Goal: Information Seeking & Learning: Learn about a topic

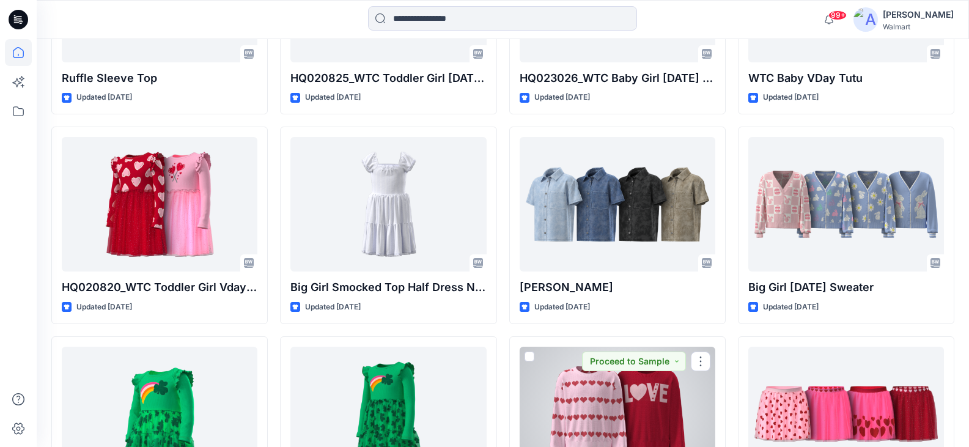
scroll to position [4638, 0]
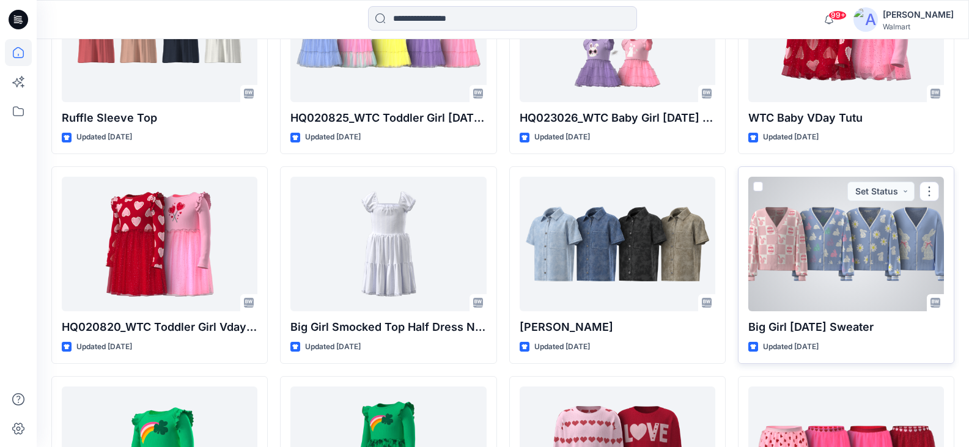
click at [870, 245] on div at bounding box center [847, 244] width 196 height 135
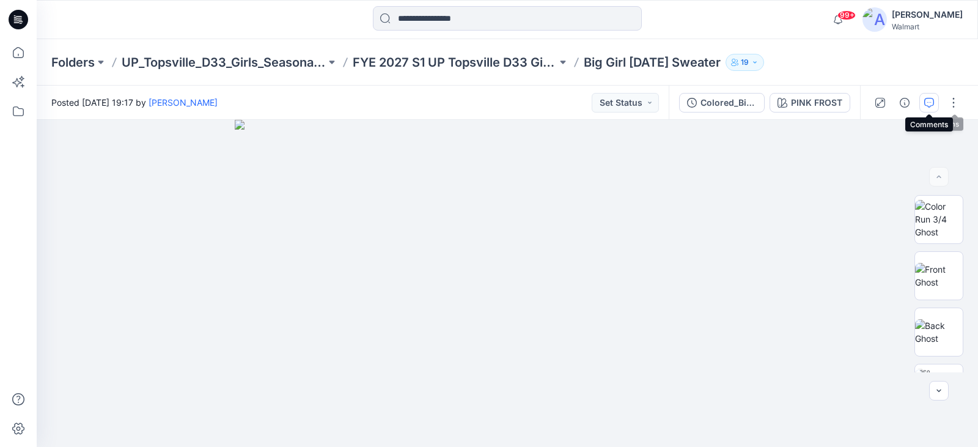
click at [933, 102] on icon "button" at bounding box center [930, 103] width 10 height 10
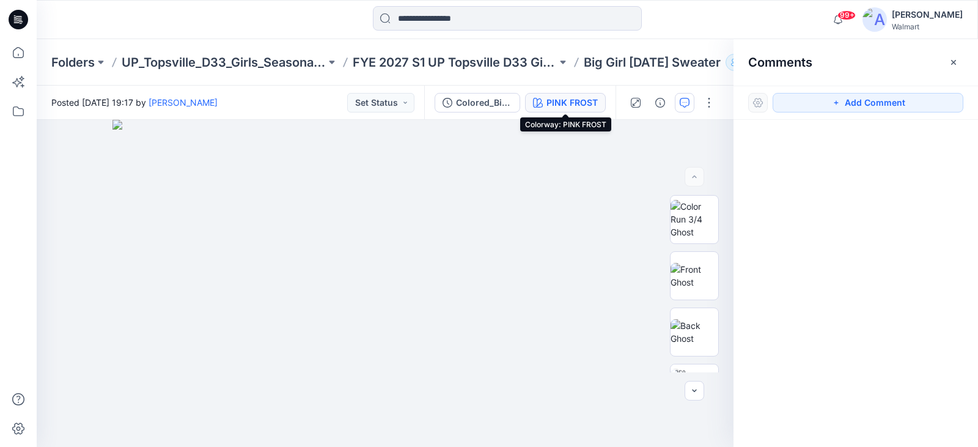
click at [564, 100] on div "PINK FROST" at bounding box center [572, 102] width 51 height 13
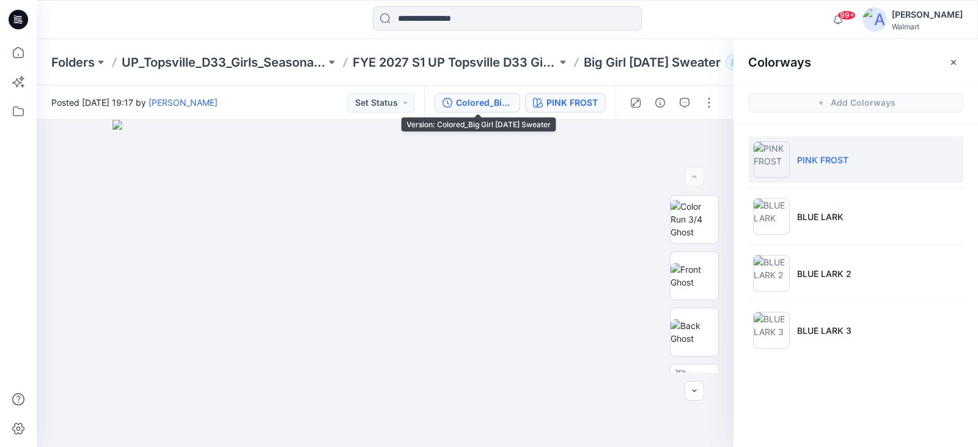
click at [490, 102] on div "Colored_Big Girl [DATE] Sweater" at bounding box center [484, 102] width 56 height 13
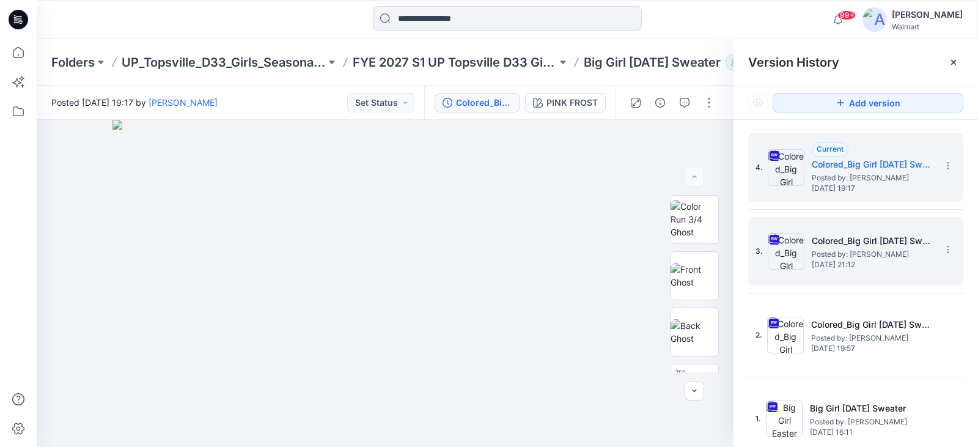
scroll to position [2, 0]
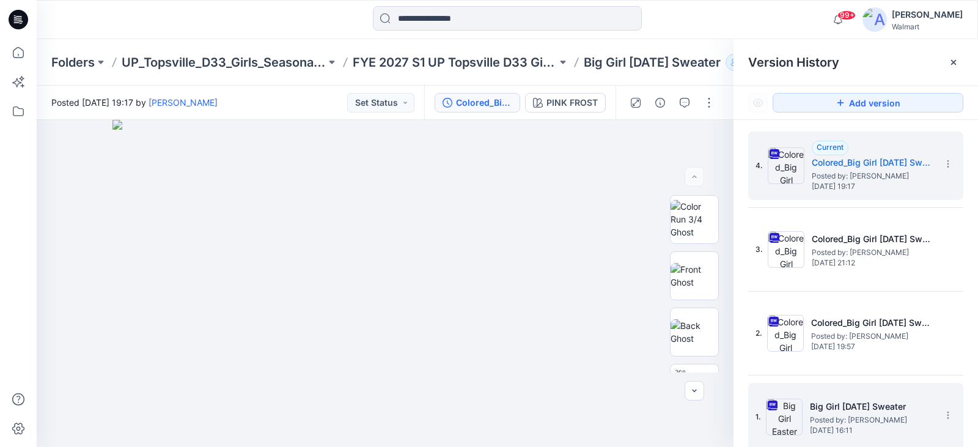
click at [848, 420] on span "Posted by: [PERSON_NAME]" at bounding box center [871, 420] width 122 height 12
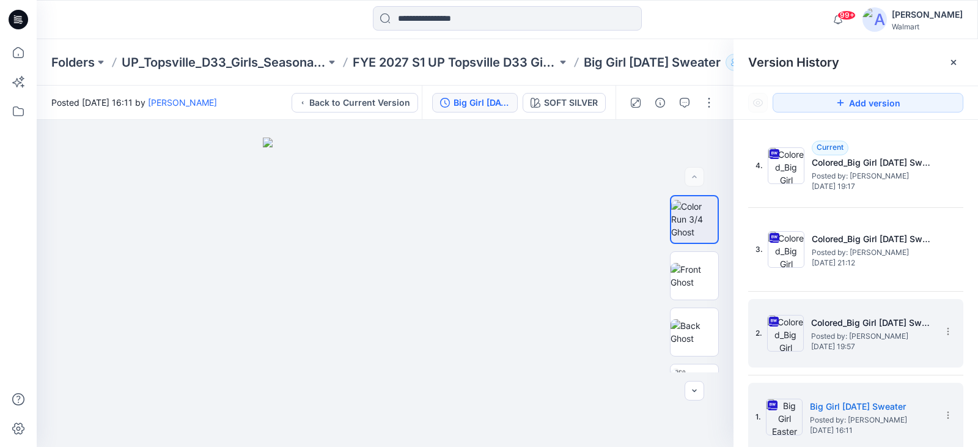
click at [868, 342] on span "[DATE] 19:57" at bounding box center [873, 346] width 122 height 9
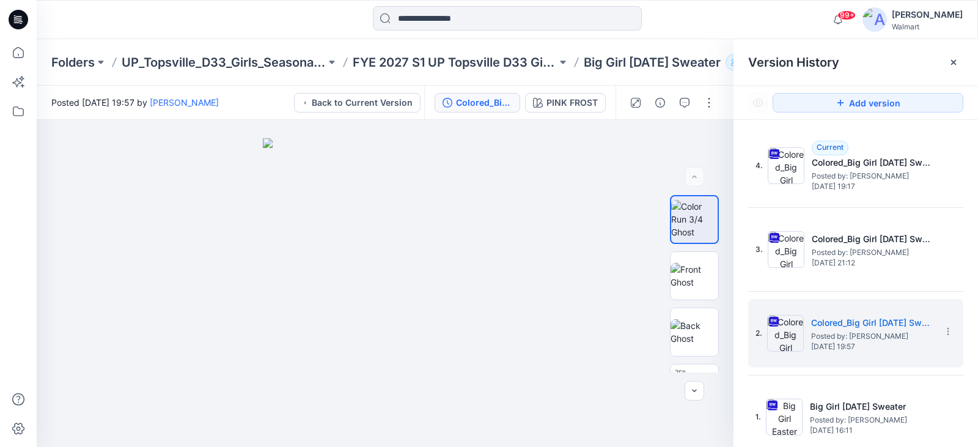
click at [868, 287] on div "4. Current Colored_Big Girl [DATE] Sweater Posted by: [PERSON_NAME] [DATE] 19:1…" at bounding box center [856, 291] width 215 height 320
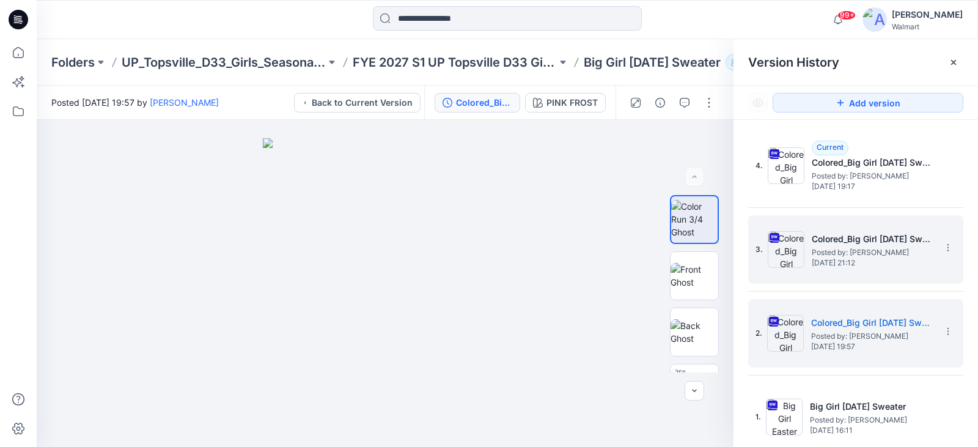
click at [880, 246] on span "Posted by: [PERSON_NAME]" at bounding box center [873, 252] width 122 height 12
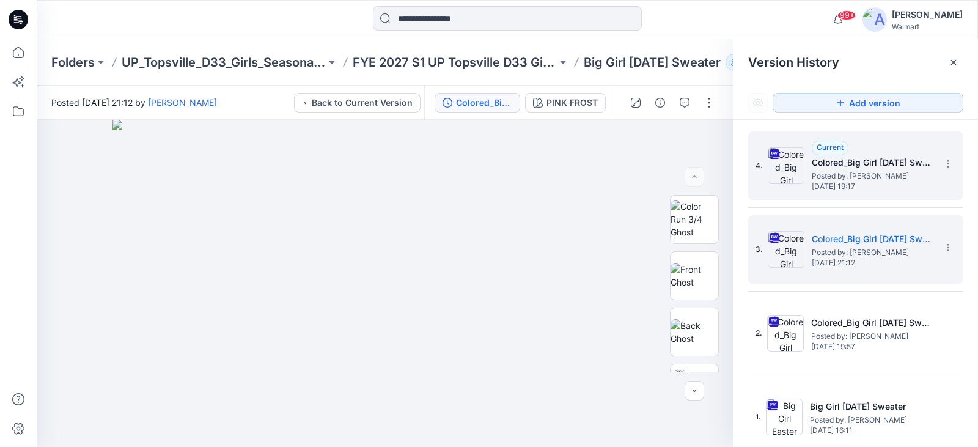
click at [857, 179] on span "Posted by: [PERSON_NAME]" at bounding box center [873, 176] width 122 height 12
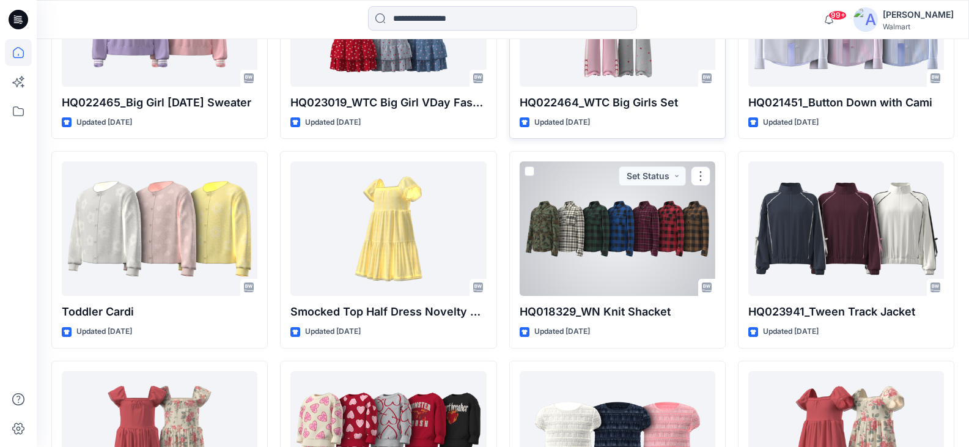
scroll to position [3843, 0]
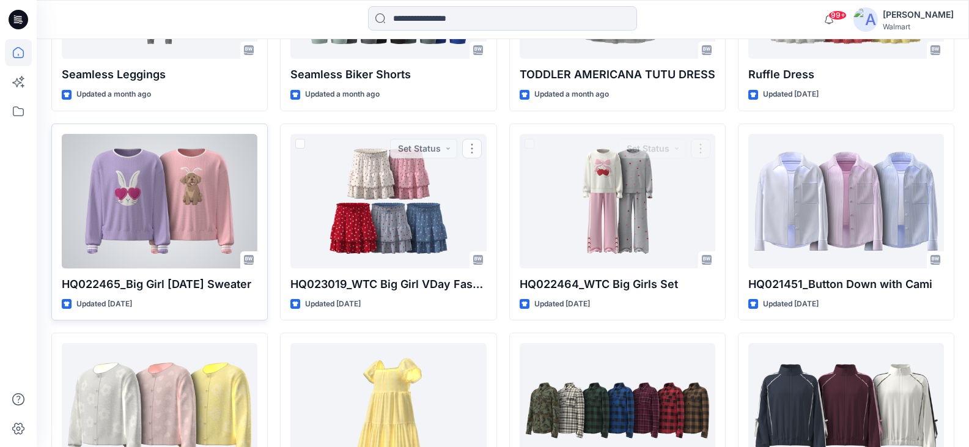
click at [218, 204] on div at bounding box center [160, 201] width 196 height 135
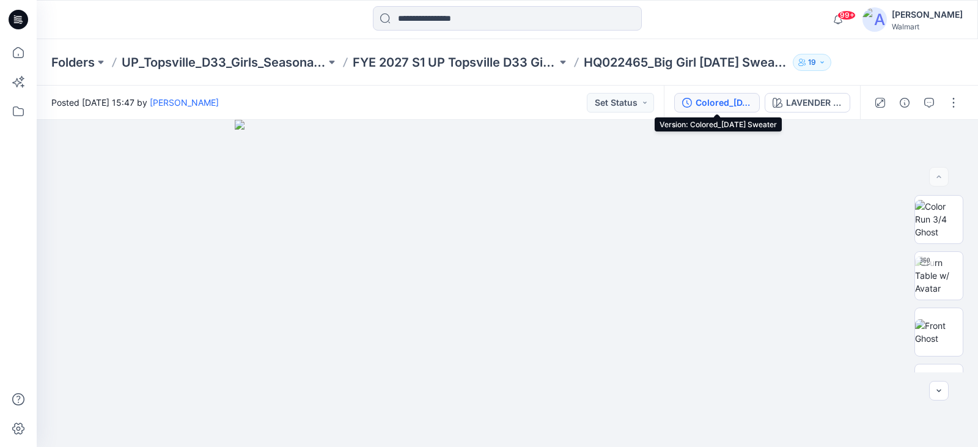
click at [735, 102] on div "Colored_[DATE] Sweater" at bounding box center [724, 102] width 56 height 13
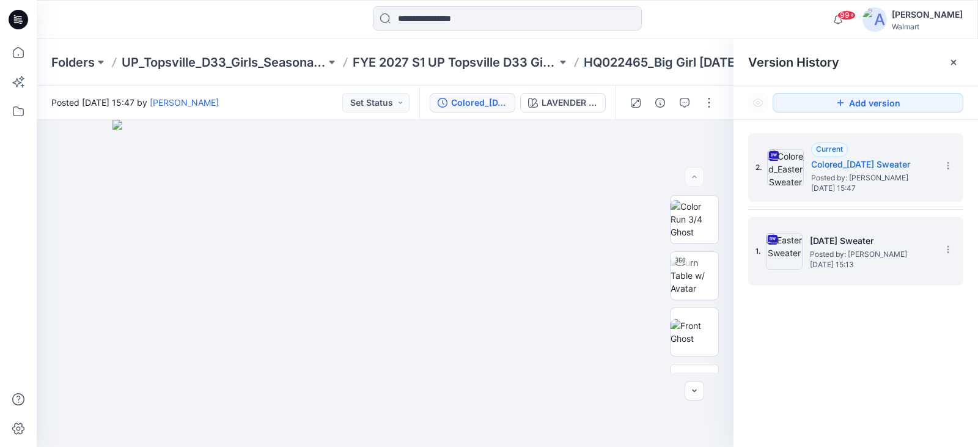
click at [853, 256] on span "Posted by: [PERSON_NAME]" at bounding box center [871, 254] width 122 height 12
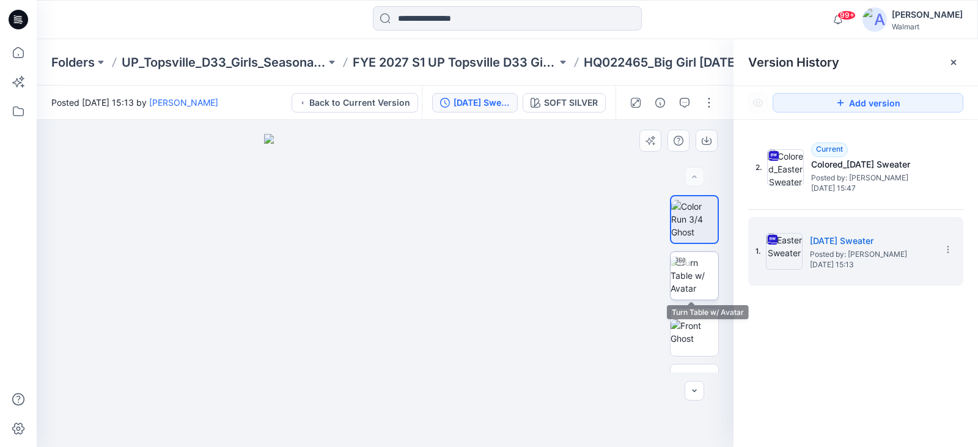
click at [681, 273] on img at bounding box center [695, 275] width 48 height 39
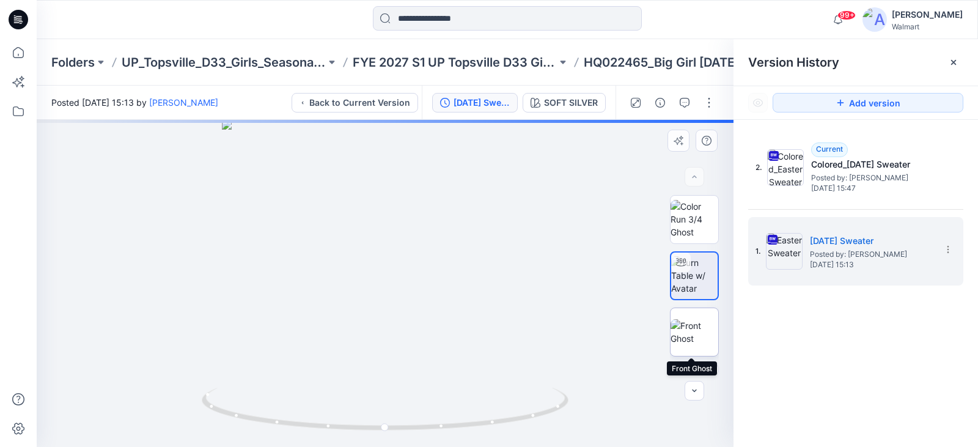
click at [690, 341] on img at bounding box center [695, 332] width 48 height 26
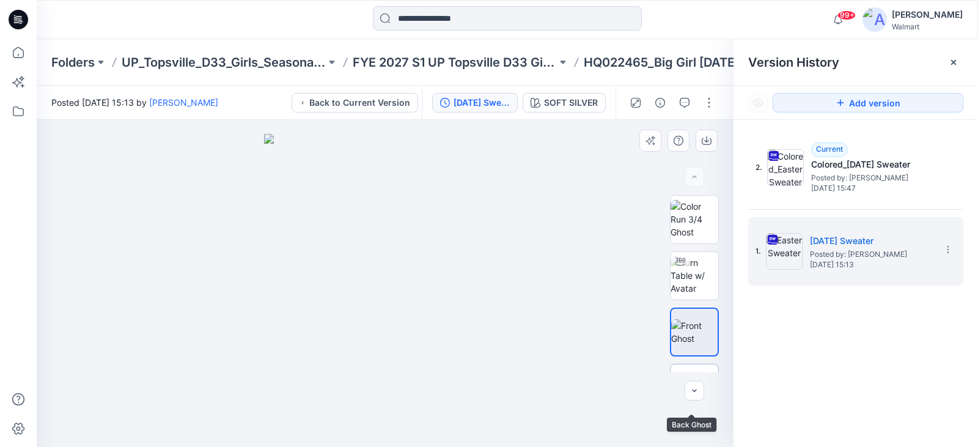
click at [703, 375] on img at bounding box center [695, 388] width 48 height 26
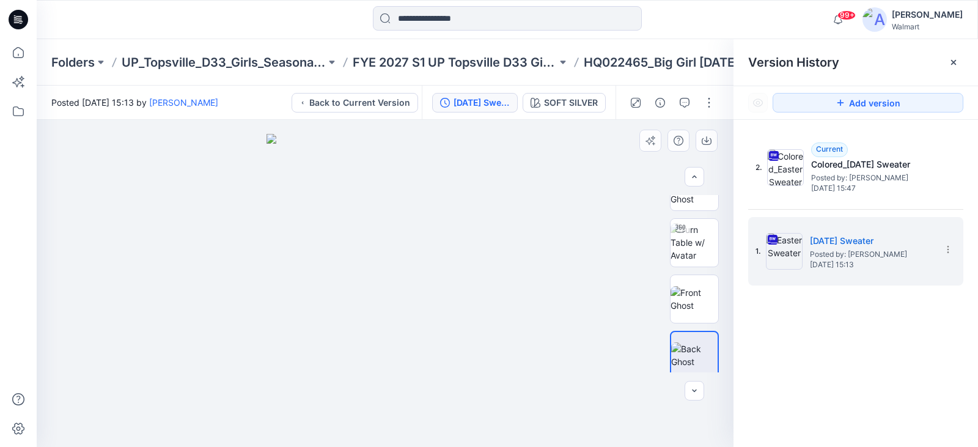
scroll to position [97, 0]
